Goal: Information Seeking & Learning: Find specific page/section

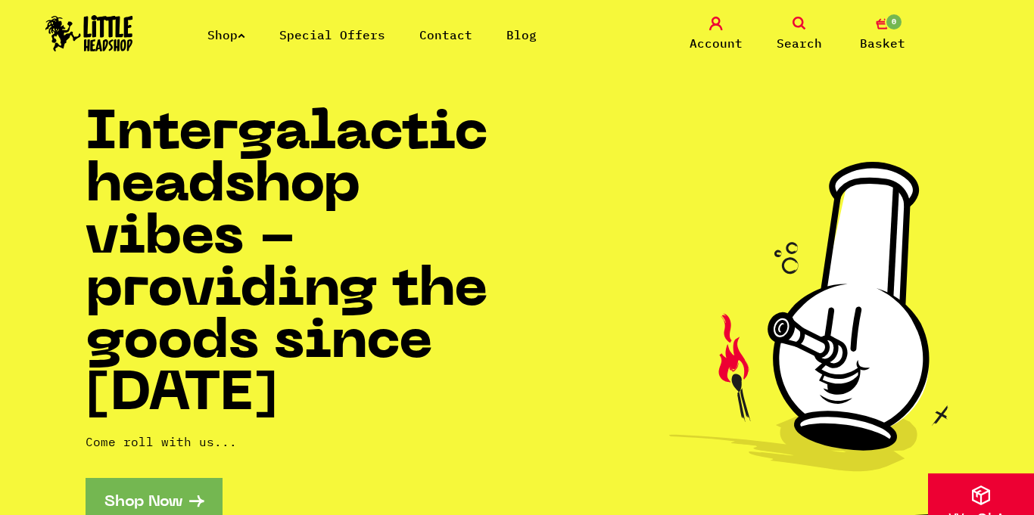
click at [792, 37] on span "Search" at bounding box center [798, 43] width 45 height 18
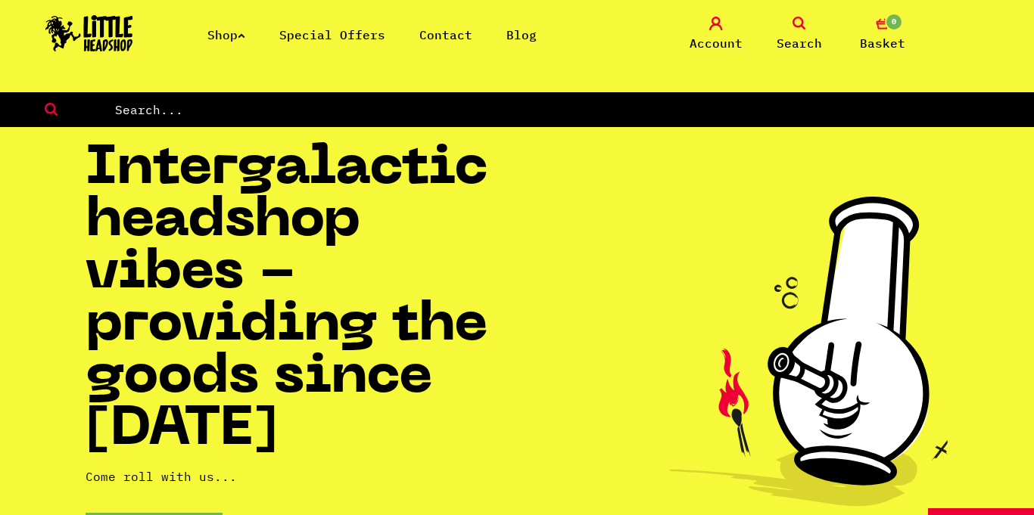
click at [792, 37] on span "Search" at bounding box center [798, 43] width 45 height 18
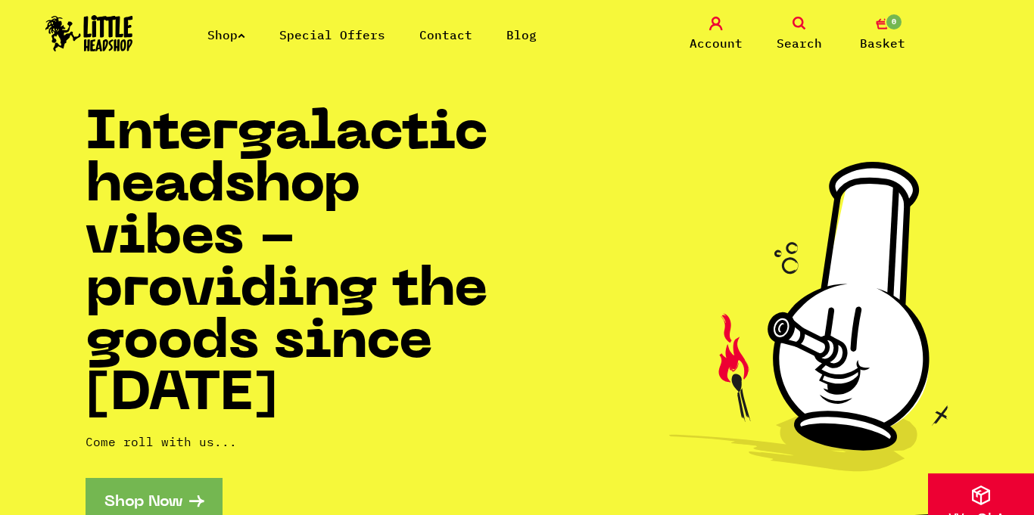
click at [792, 37] on span "Search" at bounding box center [798, 43] width 45 height 18
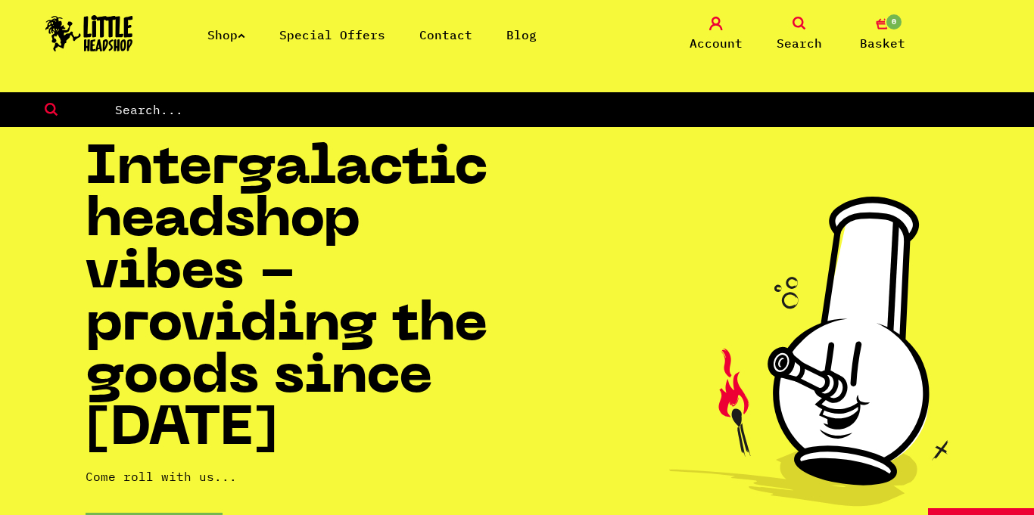
click at [792, 37] on span "Search" at bounding box center [798, 43] width 45 height 18
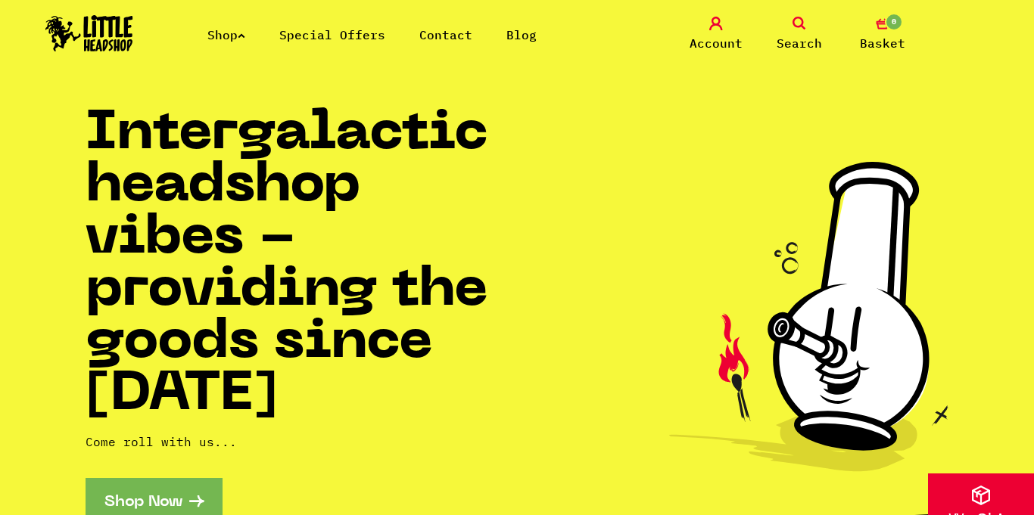
click at [792, 37] on span "Search" at bounding box center [798, 43] width 45 height 18
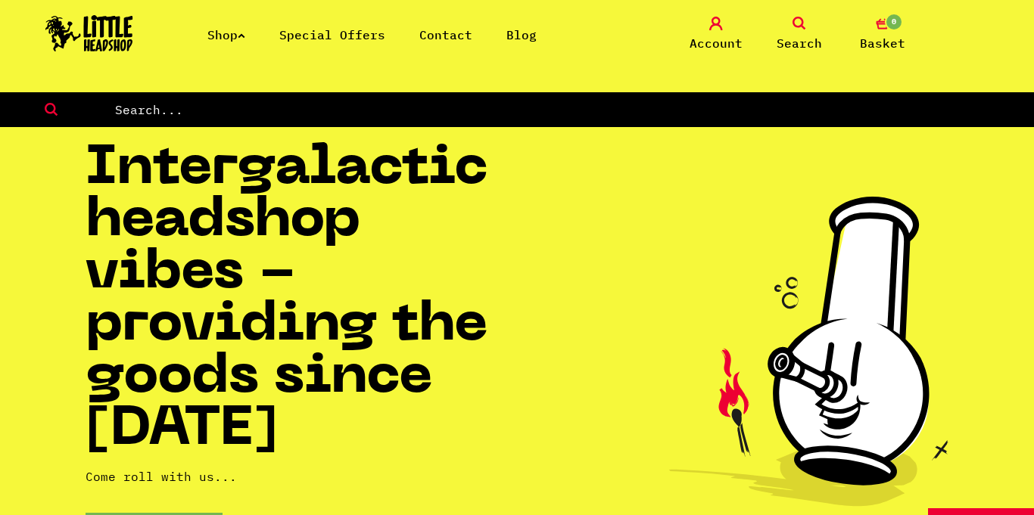
click at [792, 37] on span "Search" at bounding box center [798, 43] width 45 height 18
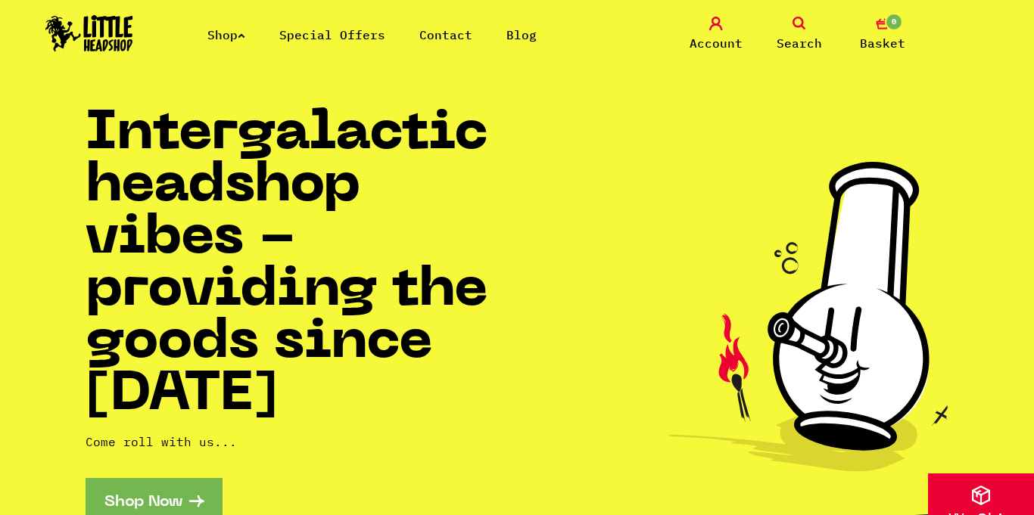
click at [792, 37] on span "Search" at bounding box center [798, 43] width 45 height 18
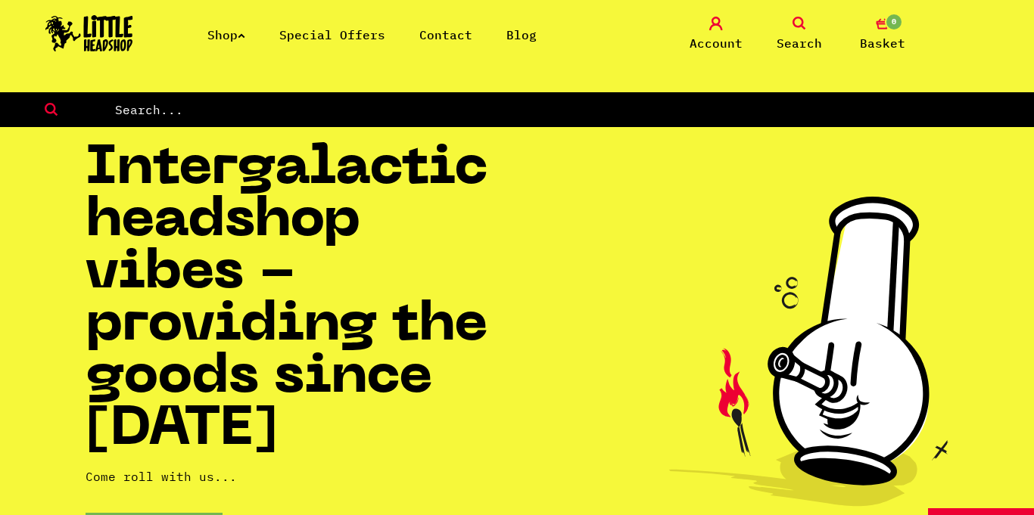
click at [543, 110] on input "text" at bounding box center [574, 110] width 920 height 20
click at [168, 95] on form "raw phantom" at bounding box center [517, 109] width 1034 height 35
click at [179, 124] on form "raw phantom" at bounding box center [517, 109] width 1034 height 35
click at [176, 110] on input "raw phantom" at bounding box center [574, 110] width 920 height 20
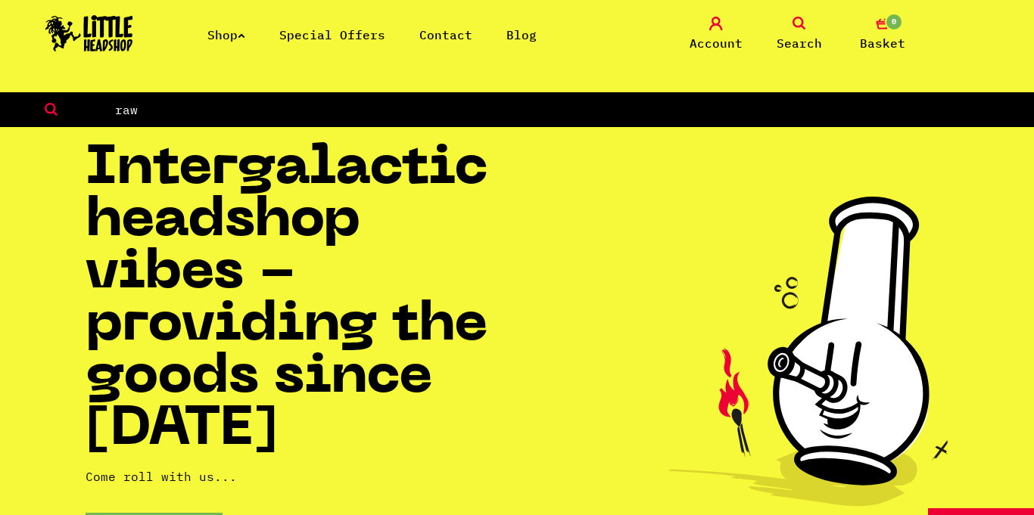
type input "raw"
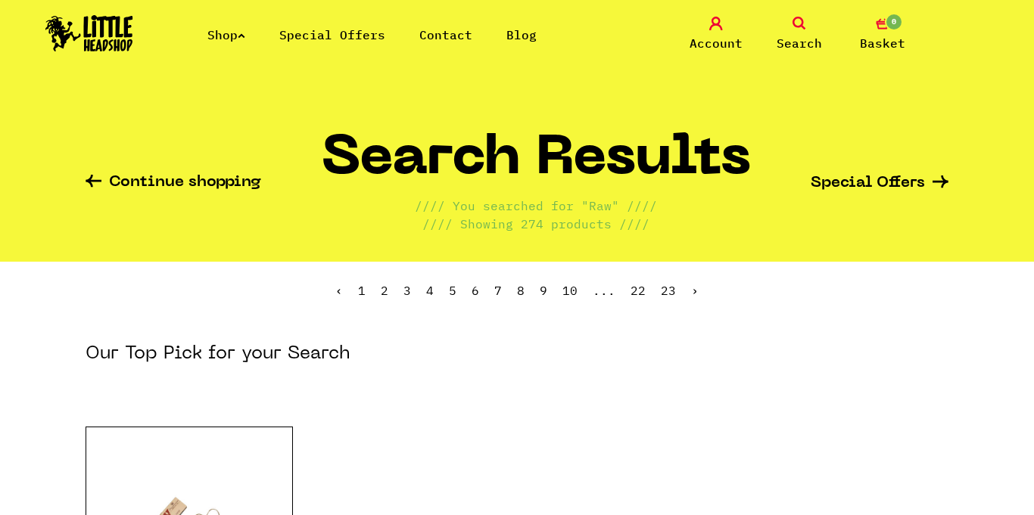
click at [792, 26] on icon at bounding box center [799, 24] width 14 height 14
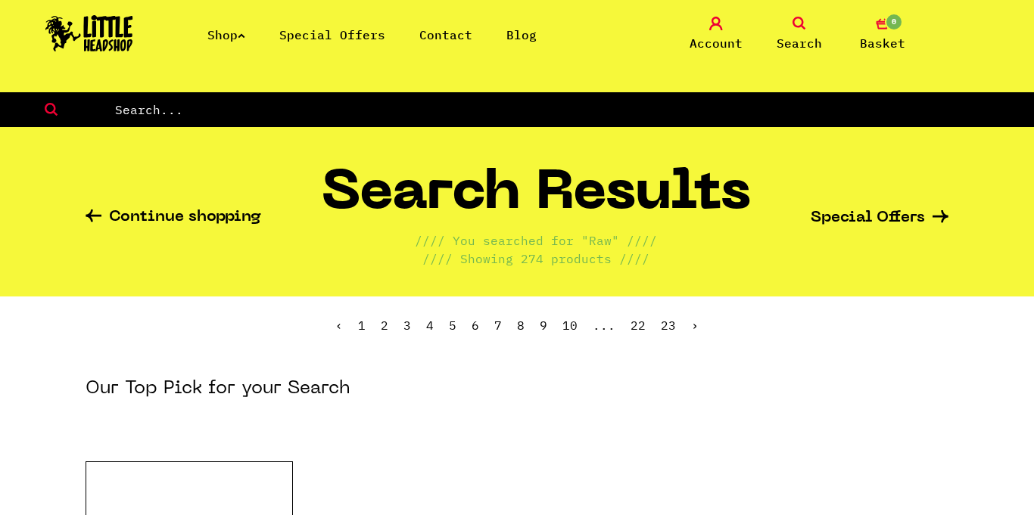
click at [547, 115] on input "text" at bounding box center [574, 110] width 920 height 20
type input "raw ethereal"
click at [300, 101] on input "raw ethereal" at bounding box center [574, 110] width 920 height 20
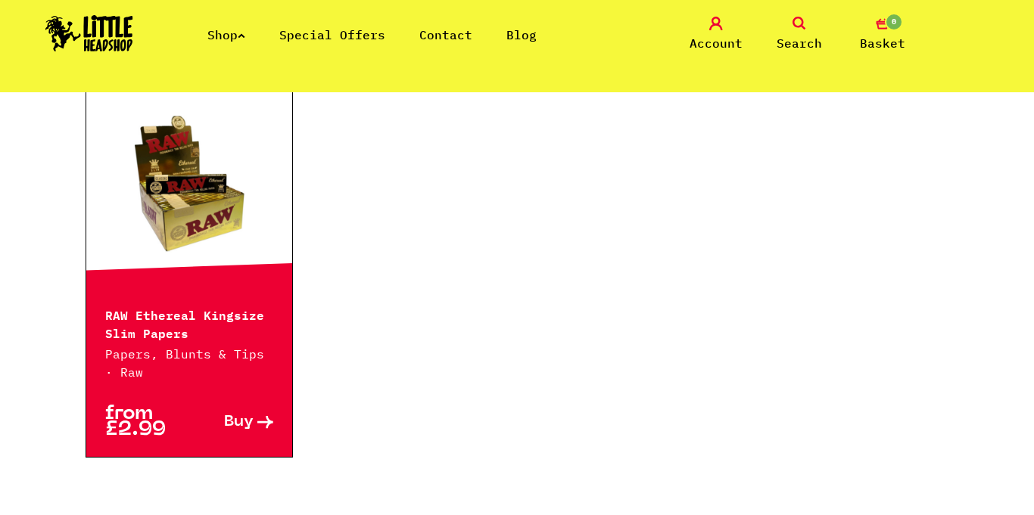
scroll to position [285, 0]
